Goal: Navigation & Orientation: Find specific page/section

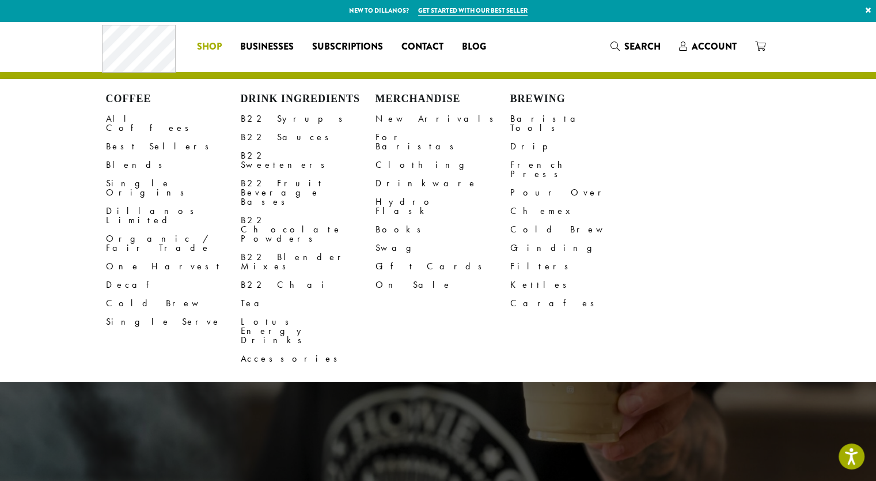
click at [211, 49] on span "Shop" at bounding box center [209, 47] width 25 height 14
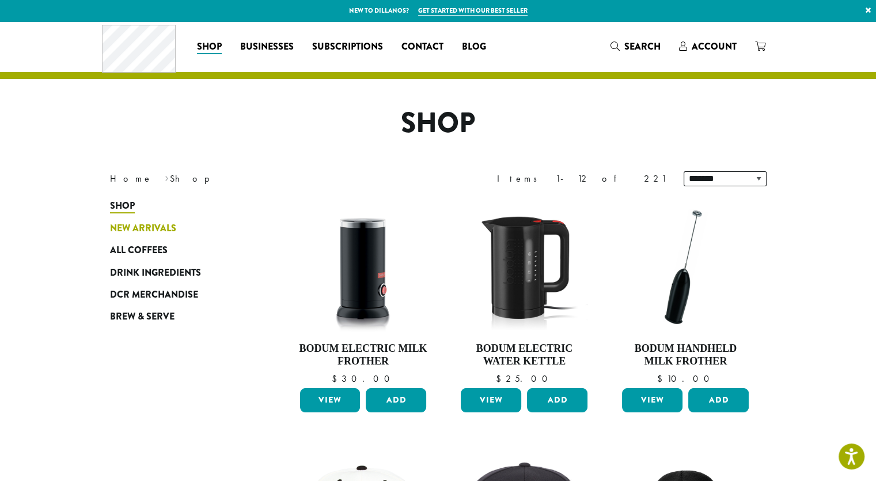
click at [129, 226] on span "New Arrivals" at bounding box center [143, 228] width 66 height 14
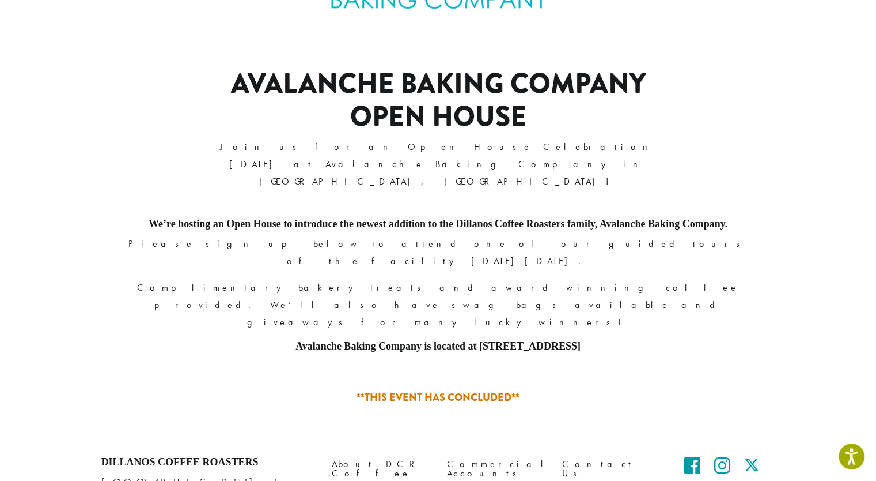
scroll to position [401, 0]
